Goal: Find specific page/section: Find specific page/section

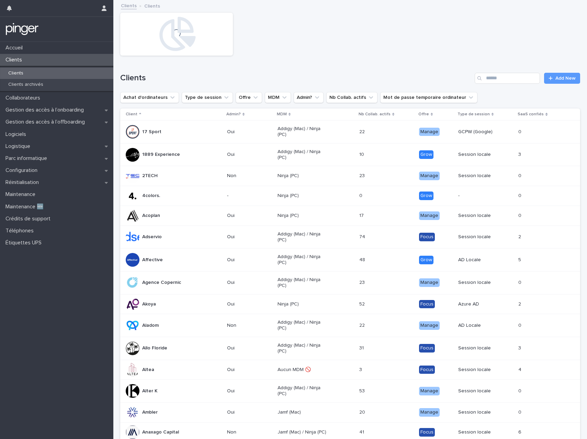
click at [244, 59] on div "Clients Add New" at bounding box center [350, 75] width 460 height 33
click at [66, 122] on p "Gestion des accès à l’offboarding" at bounding box center [47, 122] width 88 height 7
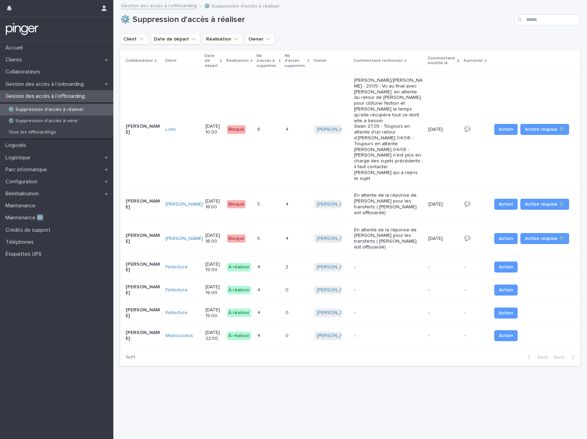
click at [144, 296] on p "[PERSON_NAME]" at bounding box center [143, 291] width 34 height 12
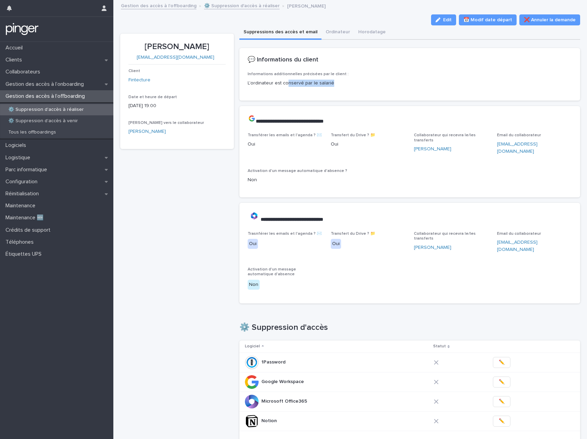
drag, startPoint x: 252, startPoint y: 87, endPoint x: 286, endPoint y: 83, distance: 34.2
click at [286, 83] on div "Informations additionnelles précisées par le client : L'ordinateur est conservé…" at bounding box center [410, 82] width 324 height 20
click at [286, 83] on p "L'ordinateur est conservé par le salarié" at bounding box center [410, 83] width 324 height 7
click at [48, 194] on div "Réinitialisation" at bounding box center [56, 194] width 113 height 12
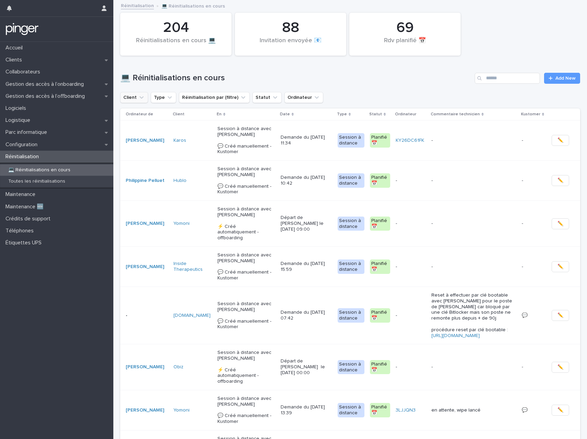
click at [141, 98] on icon "Client" at bounding box center [142, 97] width 4 height 2
click at [374, 88] on div "💻 Réinitialisations en cours Add New" at bounding box center [350, 75] width 460 height 33
click at [63, 182] on p "Toutes les réinitialisations" at bounding box center [37, 182] width 68 height 6
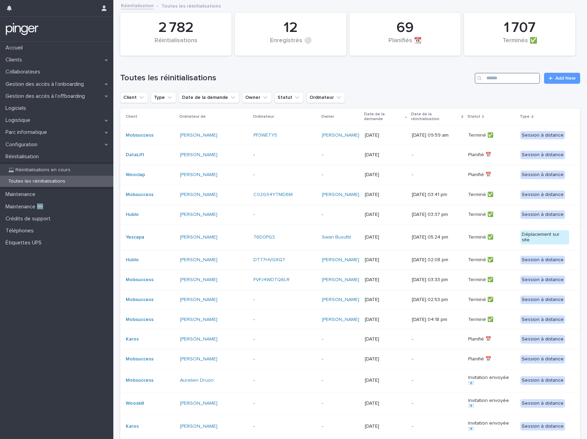
click at [533, 73] on input "Search" at bounding box center [507, 78] width 65 height 11
type input "****"
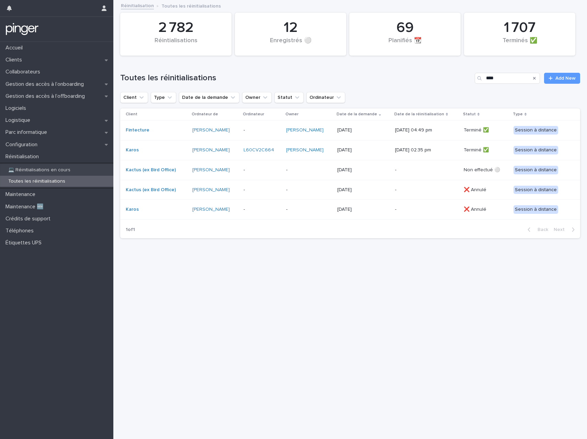
click at [172, 130] on div "Fintecture" at bounding box center [156, 130] width 61 height 6
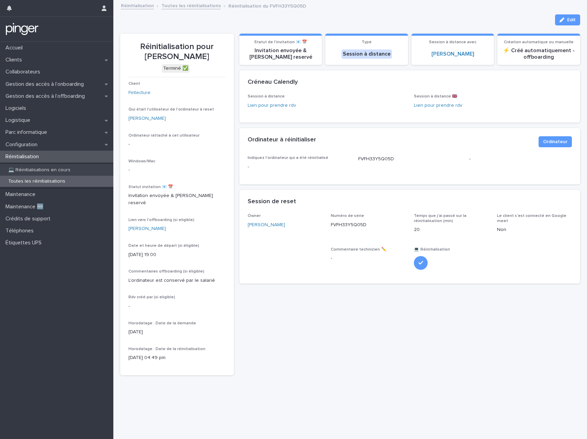
click at [138, 277] on p "L'ordinateur est conservé par le salarié" at bounding box center [177, 280] width 97 height 7
click at [41, 58] on div "Clients" at bounding box center [56, 60] width 113 height 12
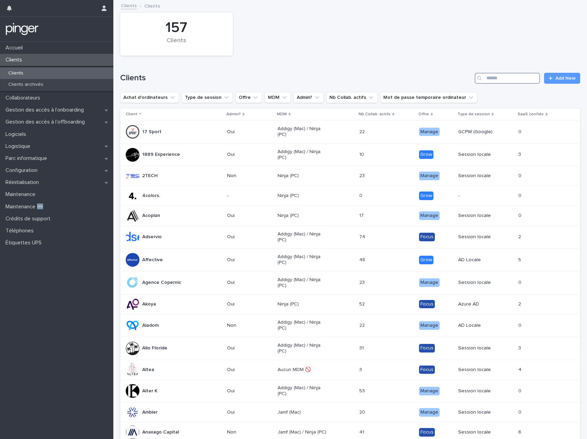
click at [486, 82] on input "Search" at bounding box center [507, 78] width 65 height 11
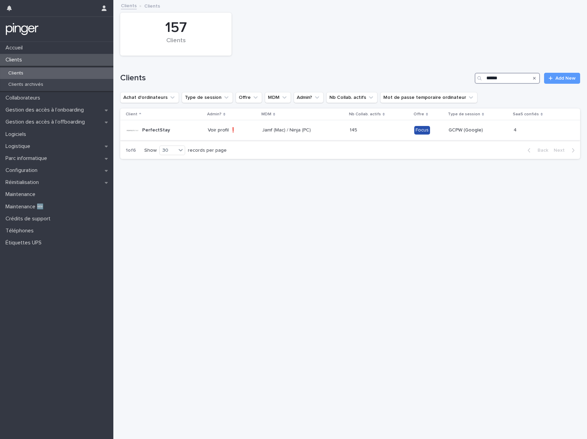
type input "******"
click at [219, 129] on p "Voir profil ❗" at bounding box center [232, 130] width 49 height 6
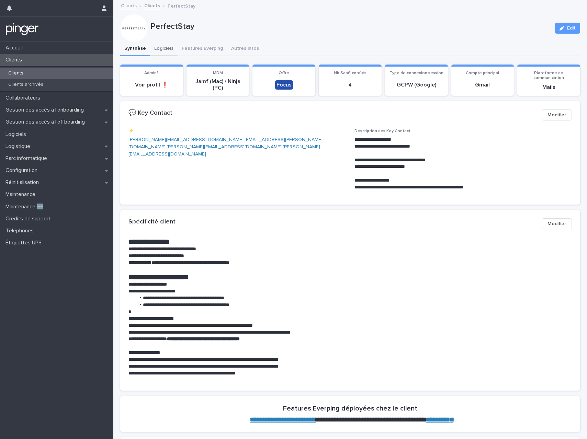
click at [170, 49] on button "Logiciels" at bounding box center [163, 49] width 27 height 14
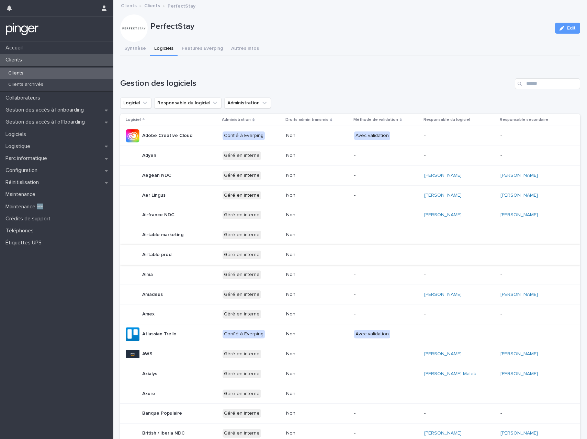
scroll to position [147, 0]
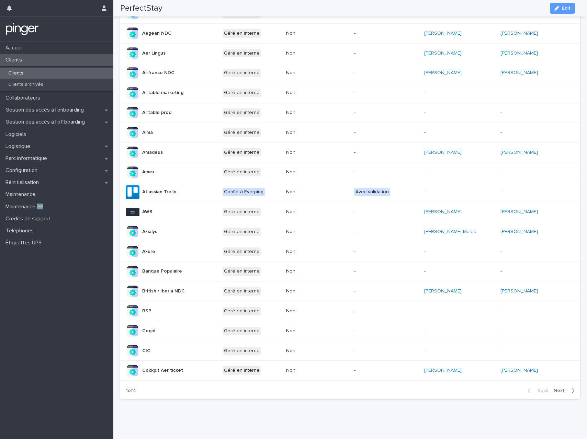
click at [554, 389] on span "Next" at bounding box center [561, 391] width 15 height 5
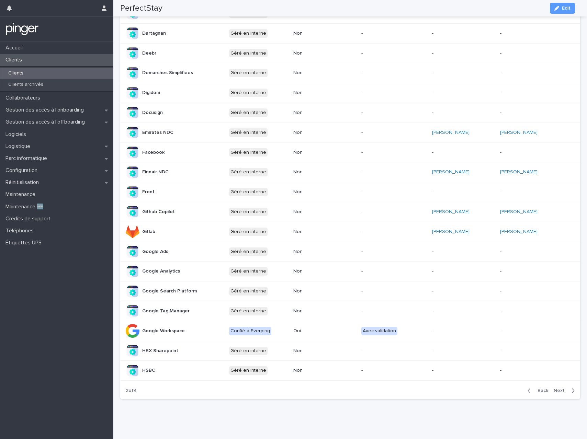
click at [554, 389] on span "Next" at bounding box center [561, 391] width 15 height 5
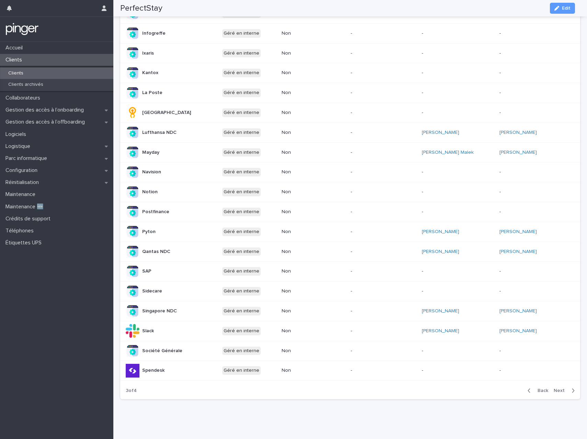
click at [554, 389] on span "Next" at bounding box center [561, 391] width 15 height 5
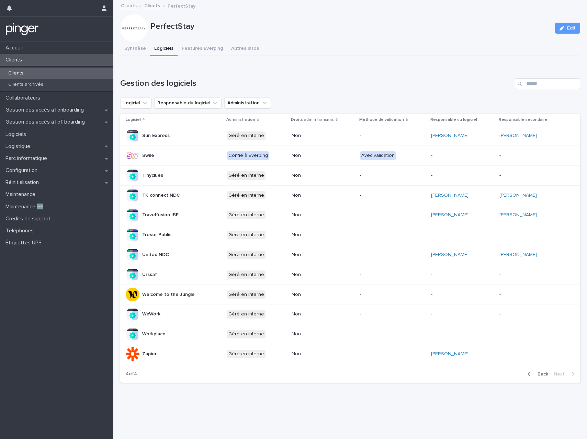
click at [541, 372] on span "Back" at bounding box center [541, 374] width 15 height 5
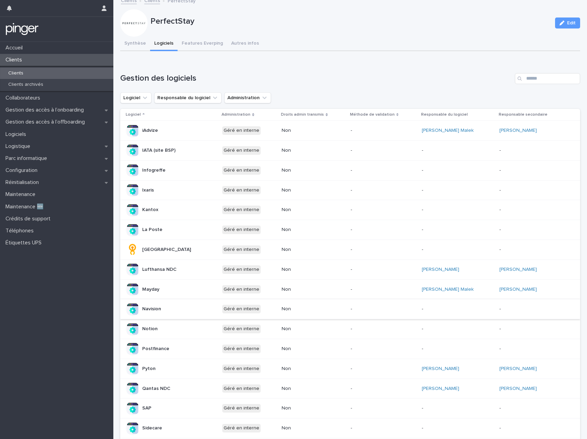
scroll to position [147, 0]
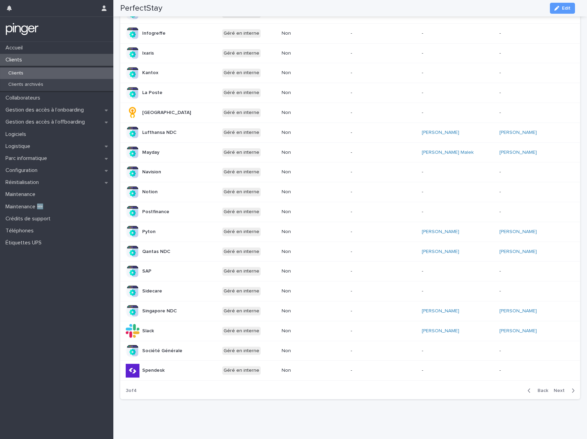
click at [536, 389] on span "Back" at bounding box center [541, 391] width 15 height 5
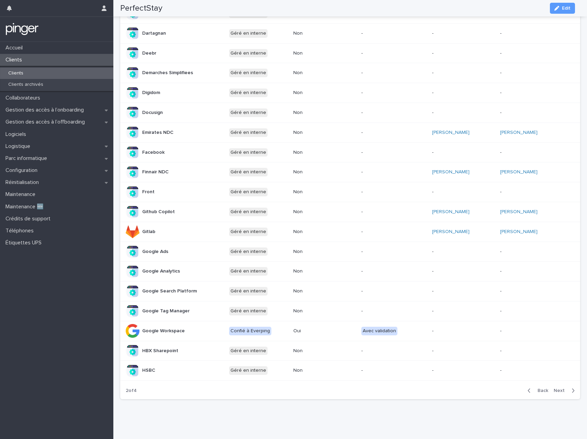
click at [536, 389] on span "Back" at bounding box center [541, 391] width 15 height 5
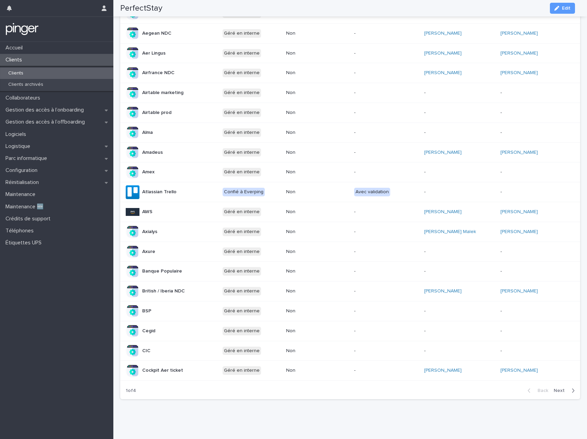
scroll to position [0, 0]
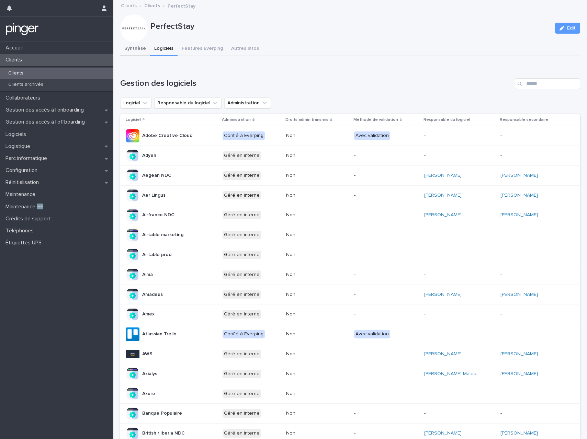
click at [137, 45] on button "Synthèse" at bounding box center [135, 49] width 30 height 14
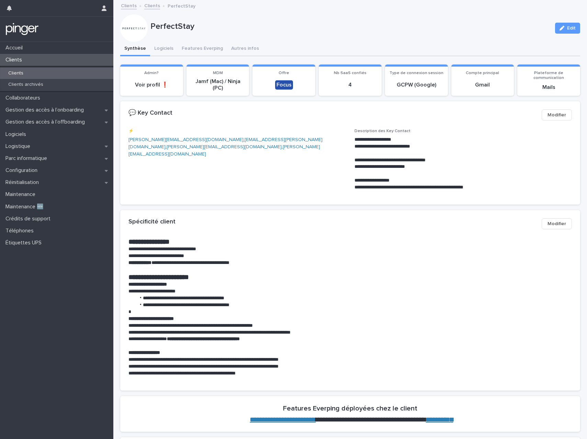
click at [264, 325] on p "**********" at bounding box center [348, 326] width 438 height 7
